Goal: Check status

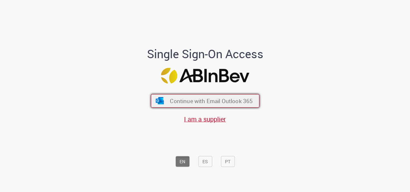
click at [170, 107] on button "Continue with Email Outlook 365" at bounding box center [205, 101] width 109 height 14
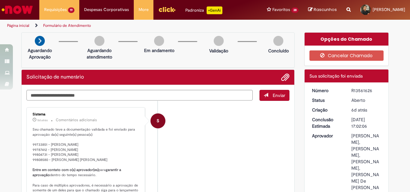
scroll to position [101, 0]
